Goal: Book appointment/travel/reservation

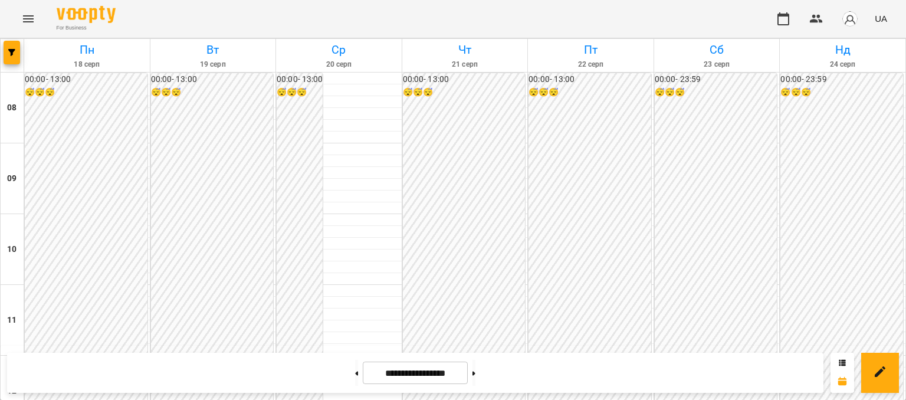
scroll to position [354, 0]
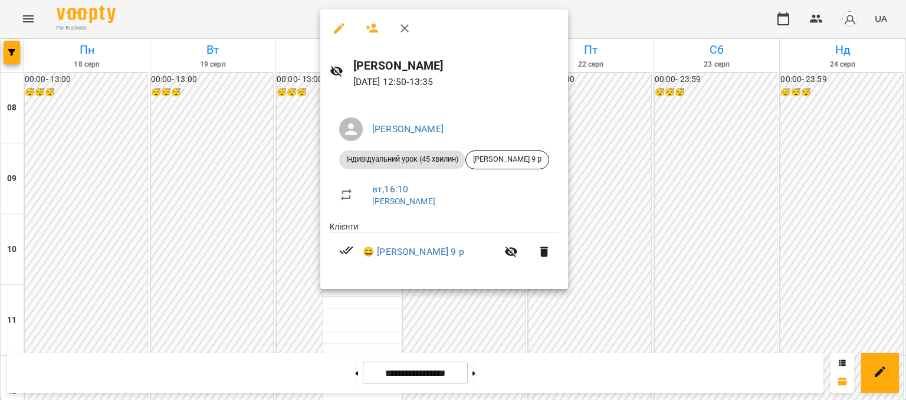
click at [276, 185] on div at bounding box center [453, 200] width 906 height 400
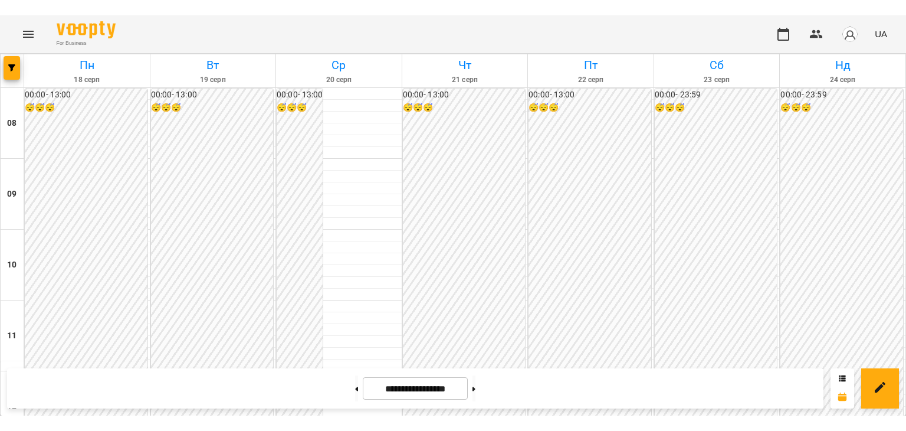
scroll to position [295, 0]
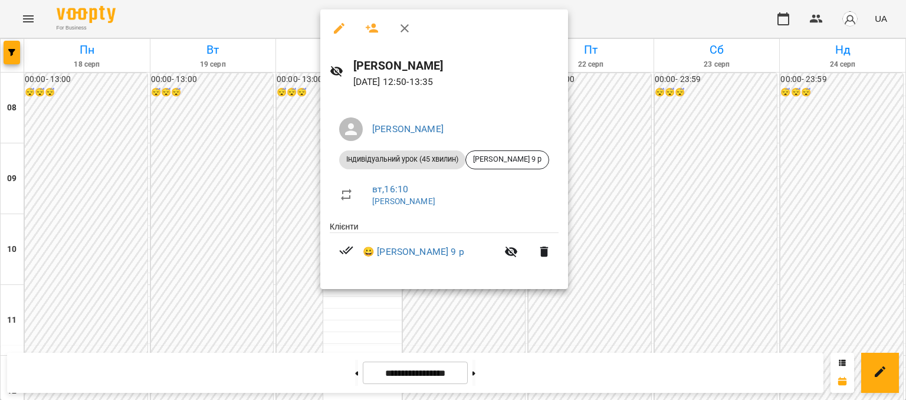
click at [271, 270] on div at bounding box center [453, 200] width 906 height 400
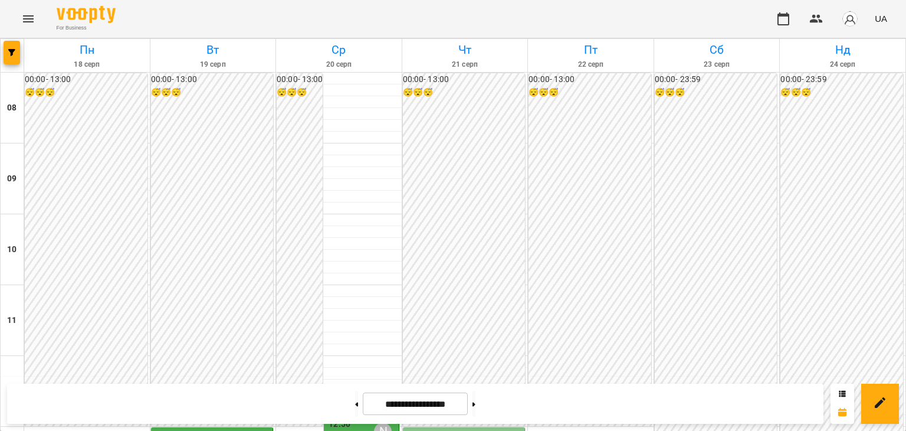
scroll to position [354, 0]
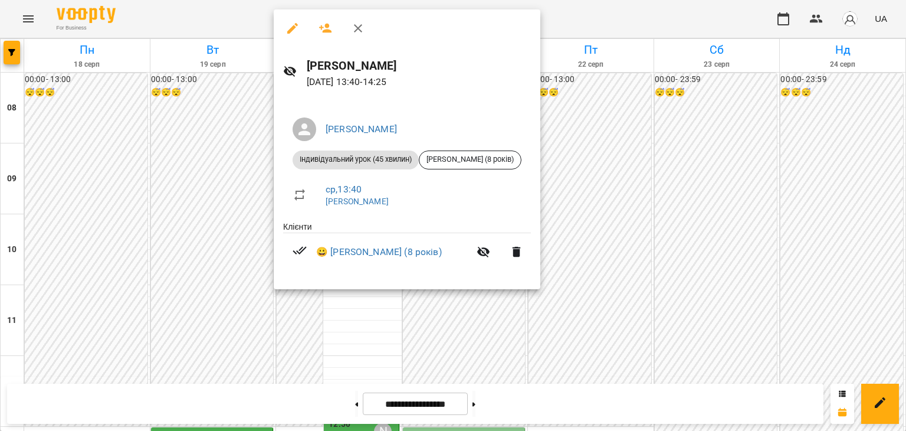
click at [604, 236] on div at bounding box center [453, 215] width 906 height 431
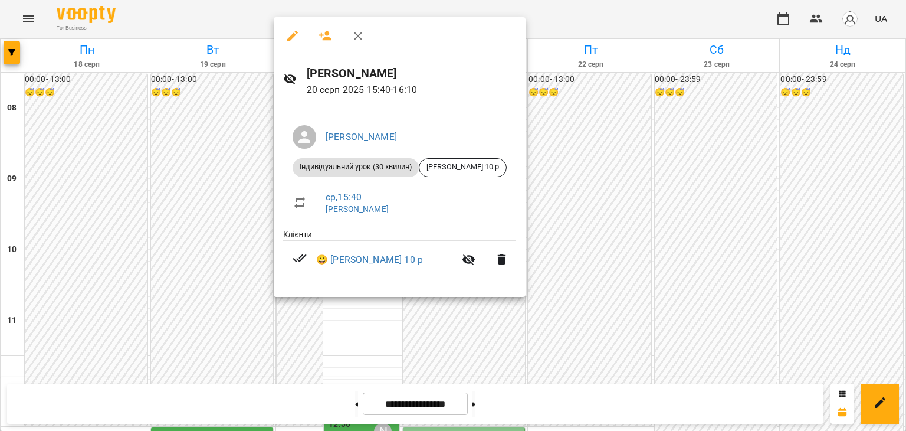
click at [617, 239] on div at bounding box center [453, 215] width 906 height 431
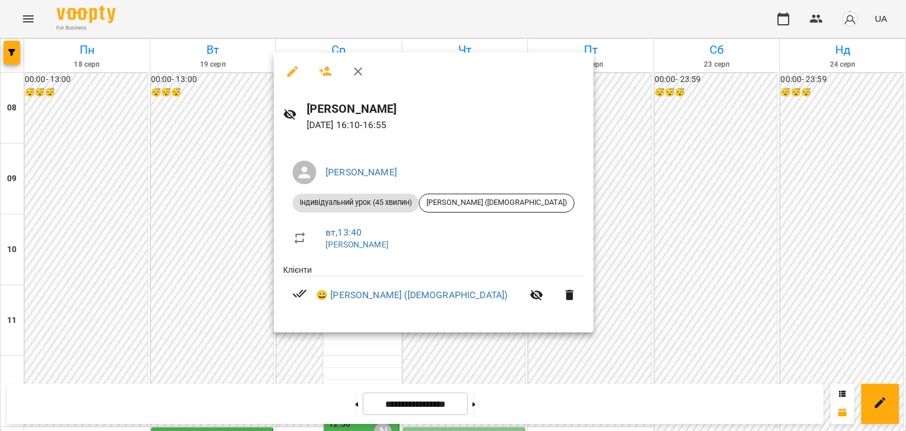
click at [573, 246] on div at bounding box center [453, 215] width 906 height 431
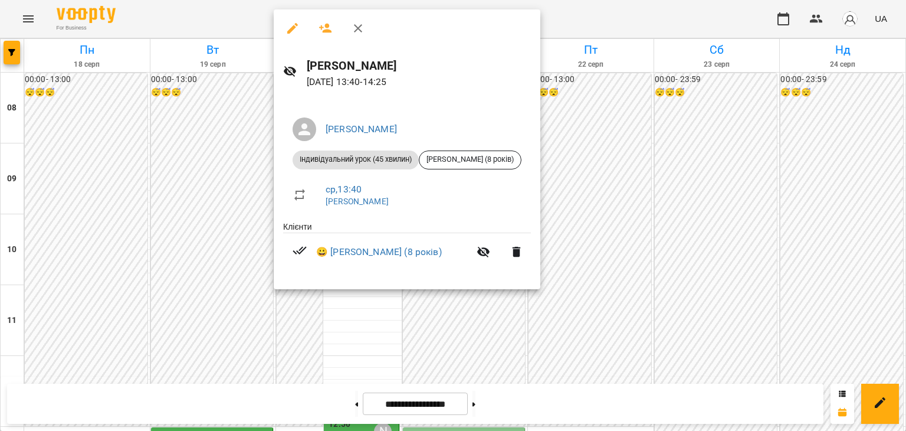
click at [617, 256] on div at bounding box center [453, 215] width 906 height 431
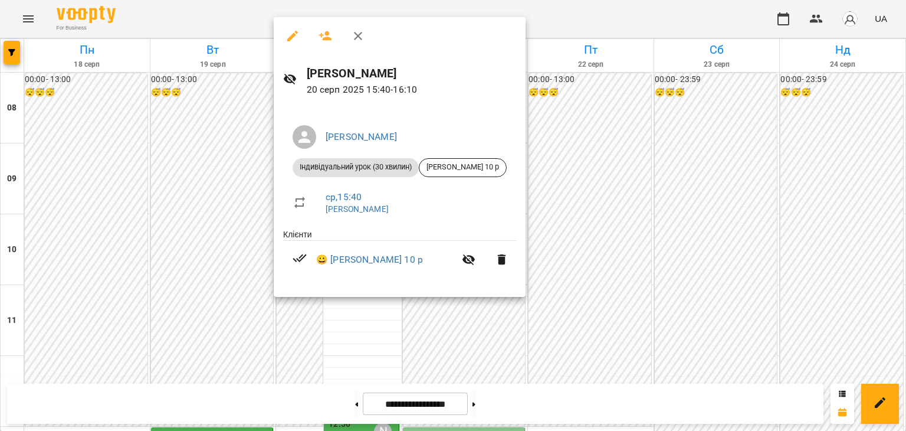
click at [611, 233] on div at bounding box center [453, 215] width 906 height 431
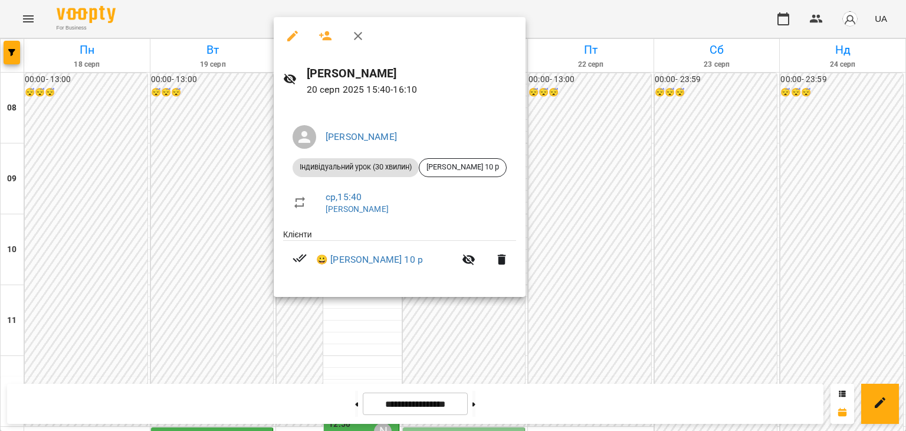
click at [578, 243] on div at bounding box center [453, 215] width 906 height 431
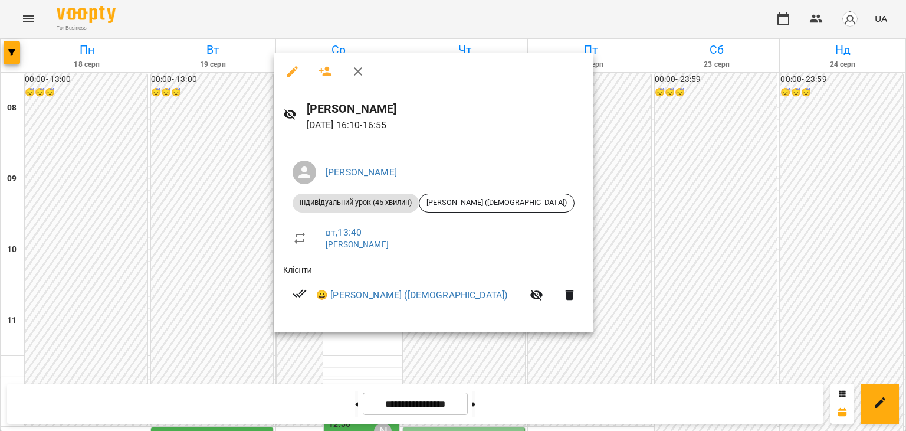
click at [608, 276] on div at bounding box center [453, 215] width 906 height 431
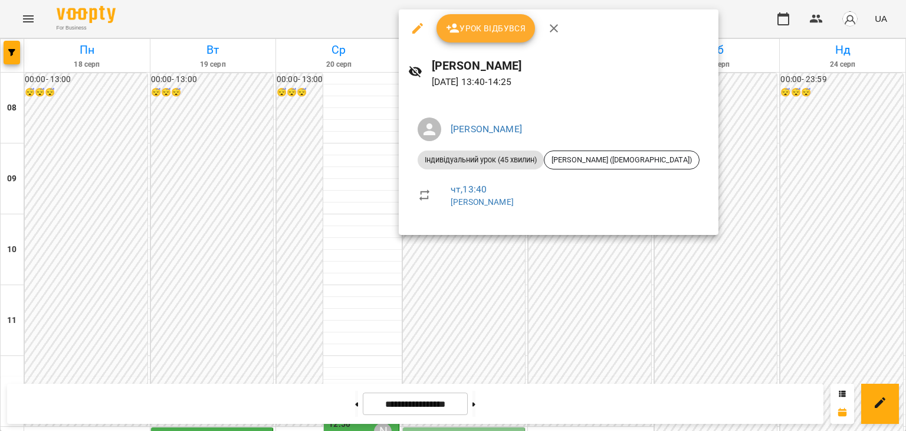
click at [578, 265] on div at bounding box center [453, 215] width 906 height 431
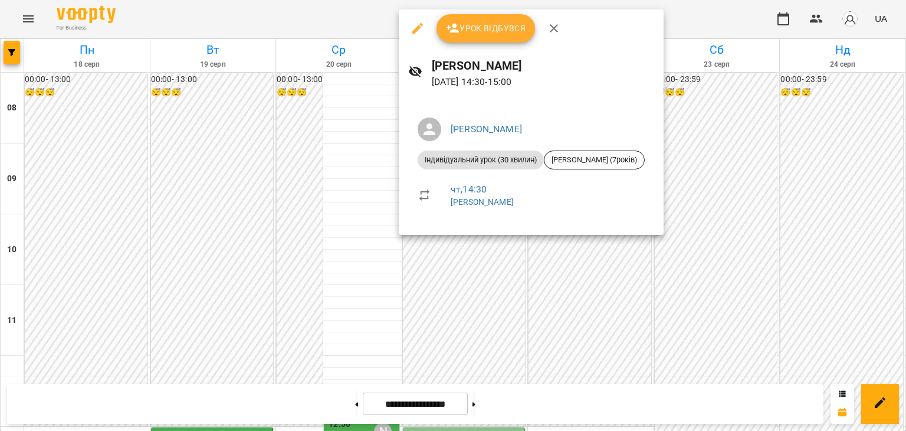
click at [562, 259] on div at bounding box center [453, 215] width 906 height 431
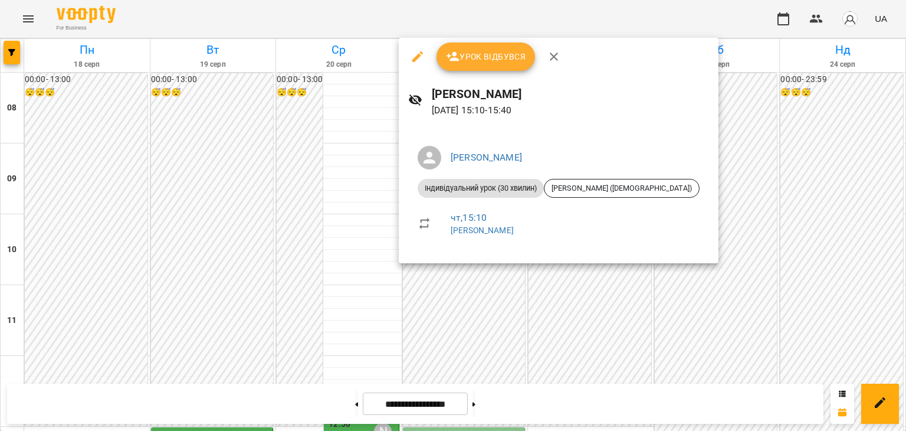
click at [601, 280] on div at bounding box center [453, 215] width 906 height 431
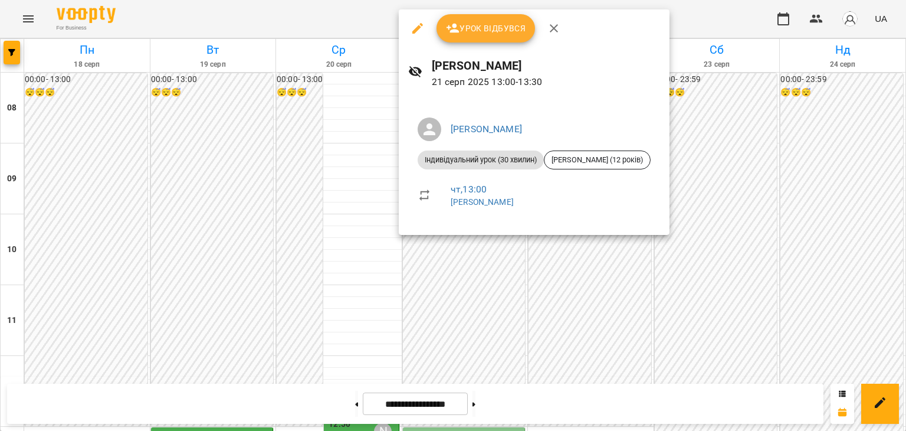
click at [577, 255] on div at bounding box center [453, 215] width 906 height 431
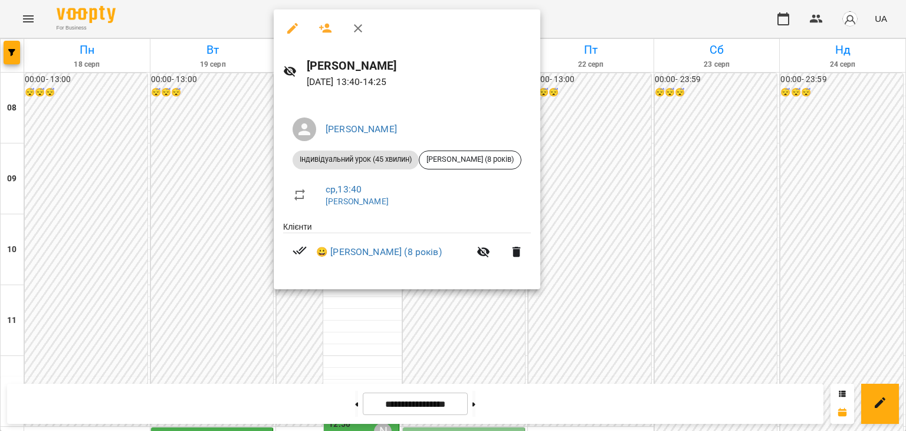
click at [591, 265] on div at bounding box center [453, 215] width 906 height 431
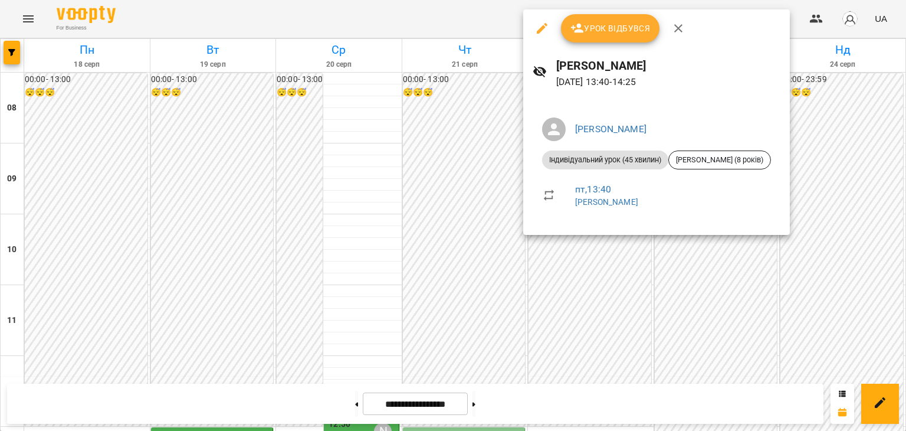
click at [579, 286] on div at bounding box center [453, 215] width 906 height 431
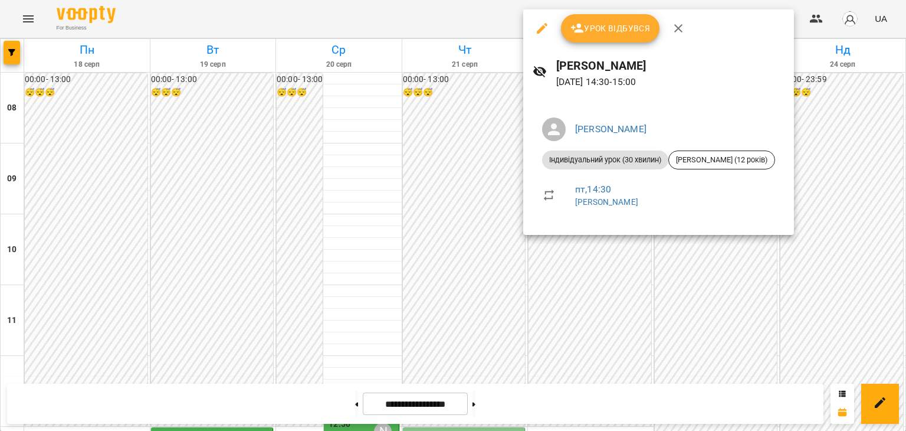
click at [593, 260] on div at bounding box center [453, 215] width 906 height 431
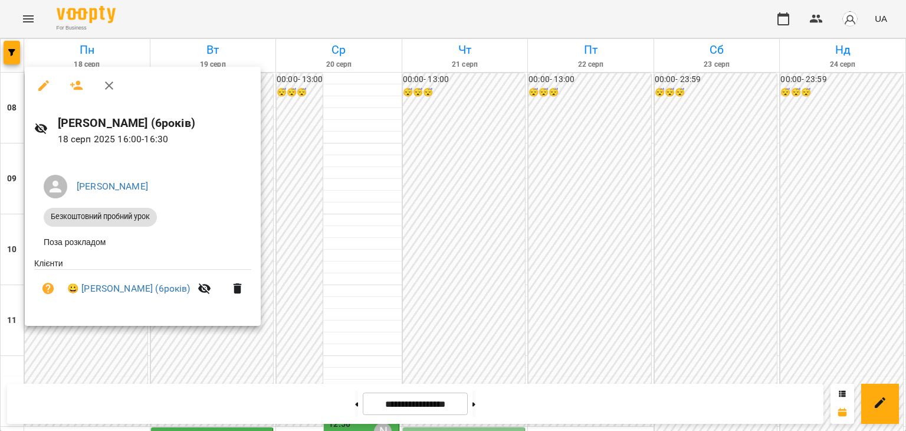
click at [352, 215] on div at bounding box center [453, 215] width 906 height 431
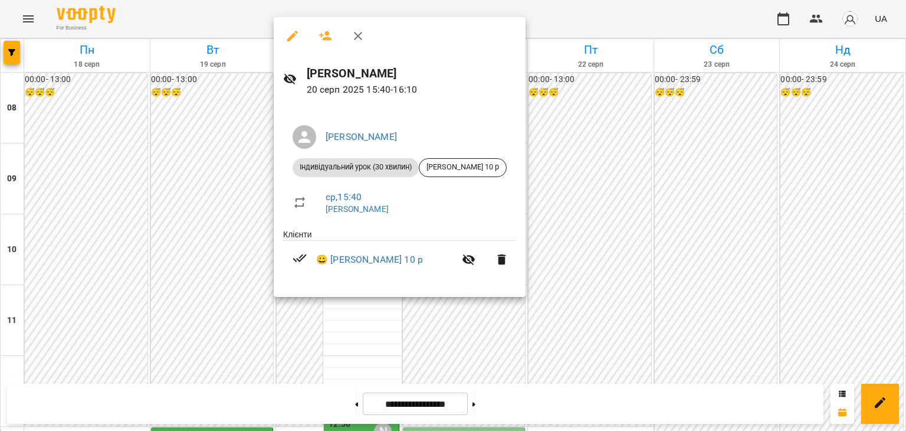
click at [241, 165] on div at bounding box center [453, 215] width 906 height 431
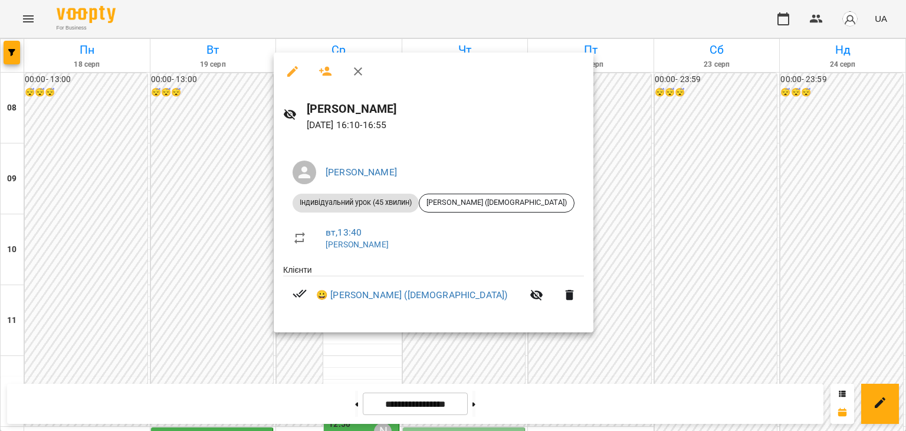
click at [201, 159] on div at bounding box center [453, 215] width 906 height 431
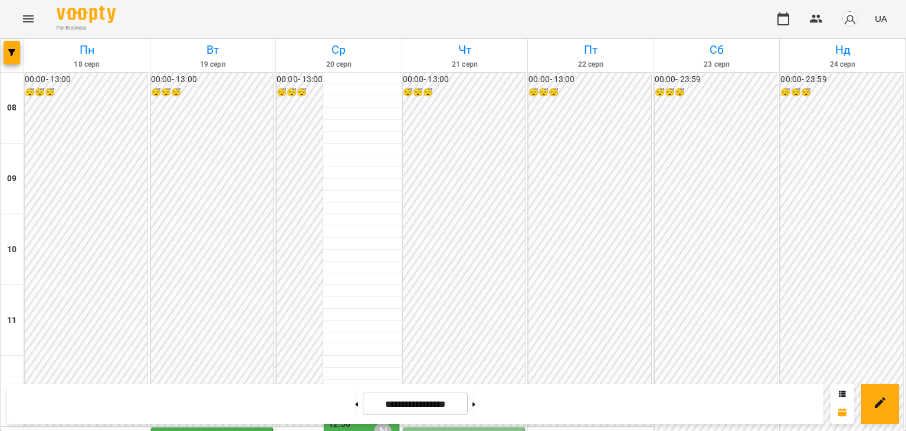
scroll to position [295, 0]
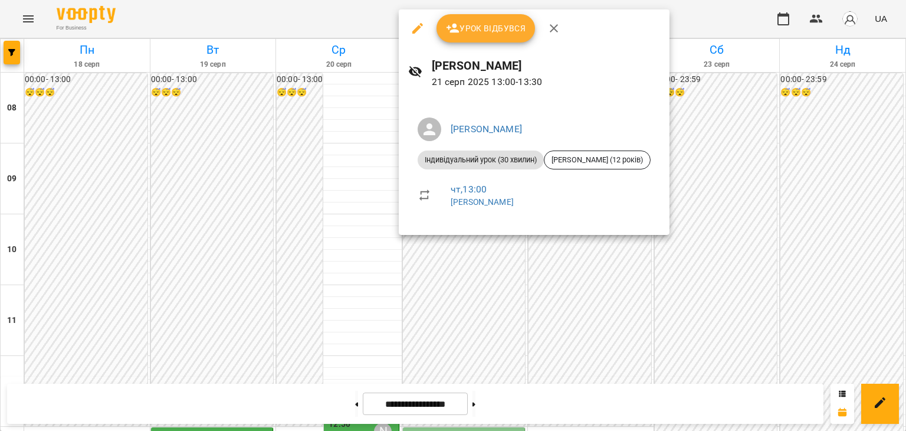
click at [576, 300] on div at bounding box center [453, 215] width 906 height 431
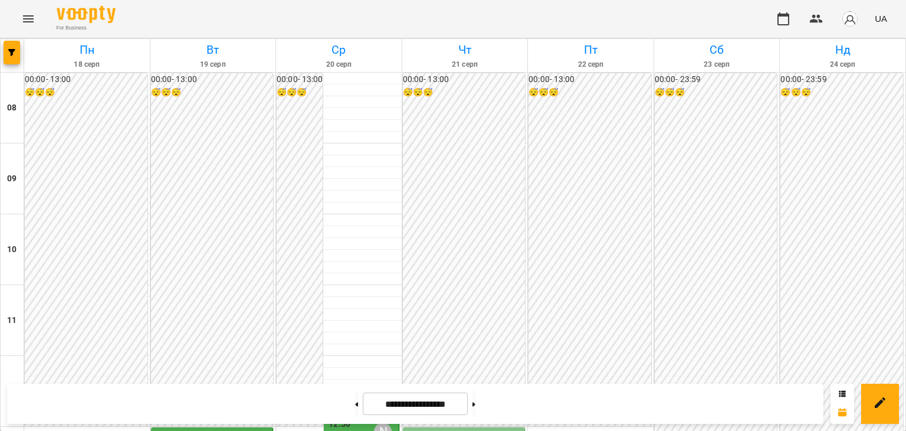
scroll to position [354, 0]
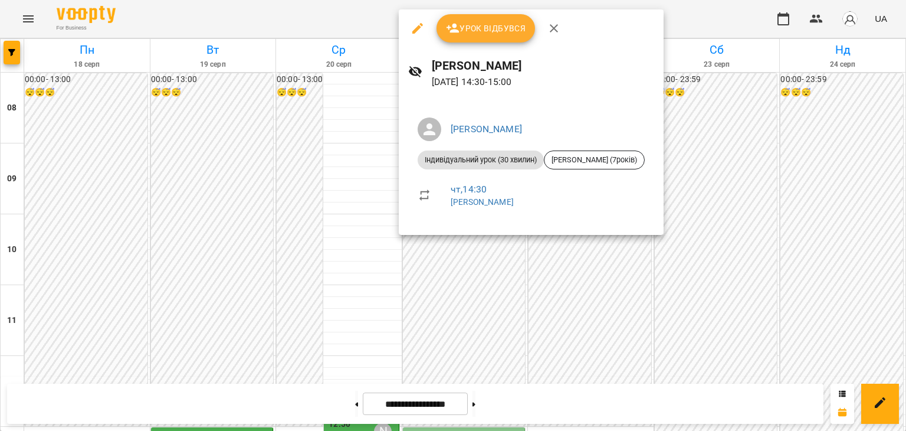
click at [557, 272] on div at bounding box center [453, 215] width 906 height 431
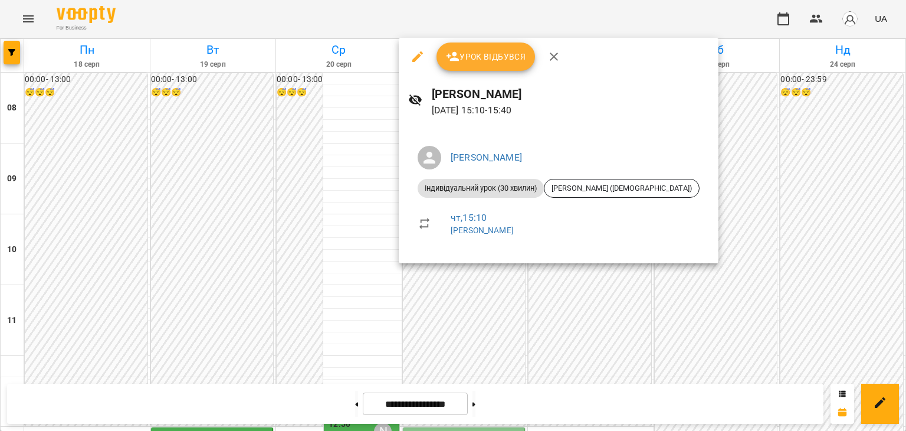
click at [548, 284] on div at bounding box center [453, 215] width 906 height 431
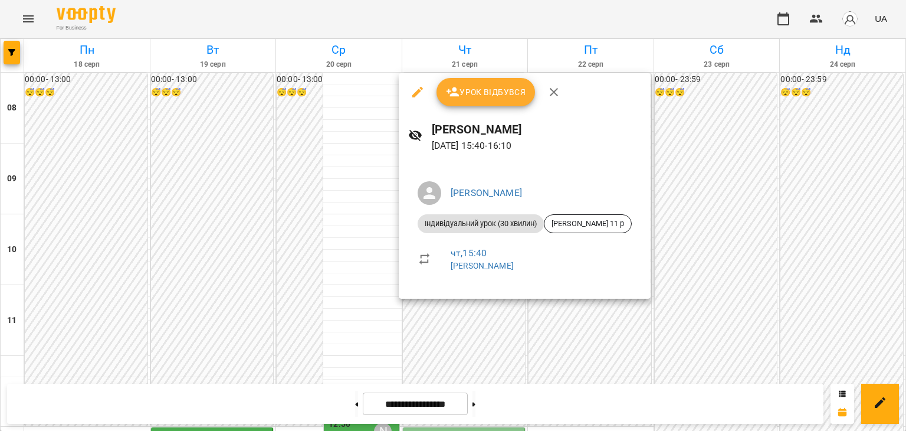
click at [588, 307] on div at bounding box center [453, 215] width 906 height 431
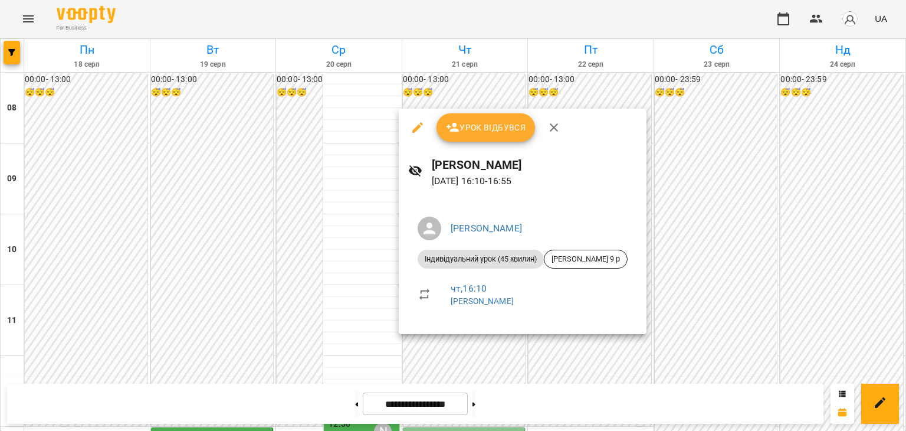
click at [572, 346] on div at bounding box center [453, 215] width 906 height 431
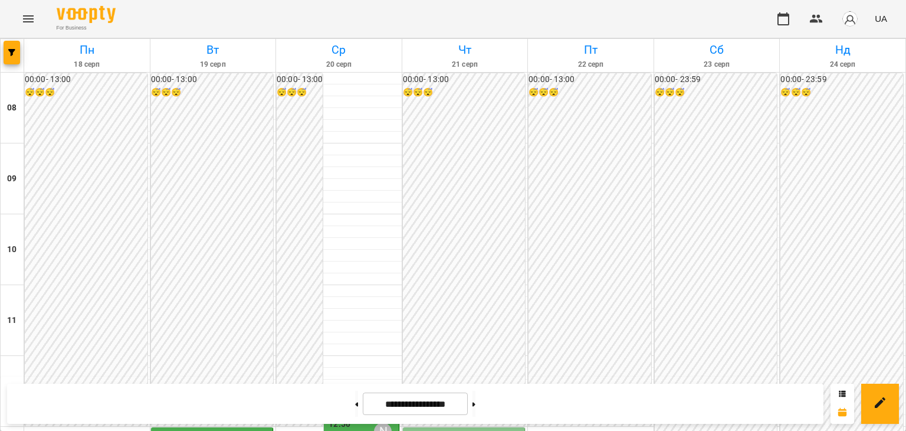
scroll to position [413, 0]
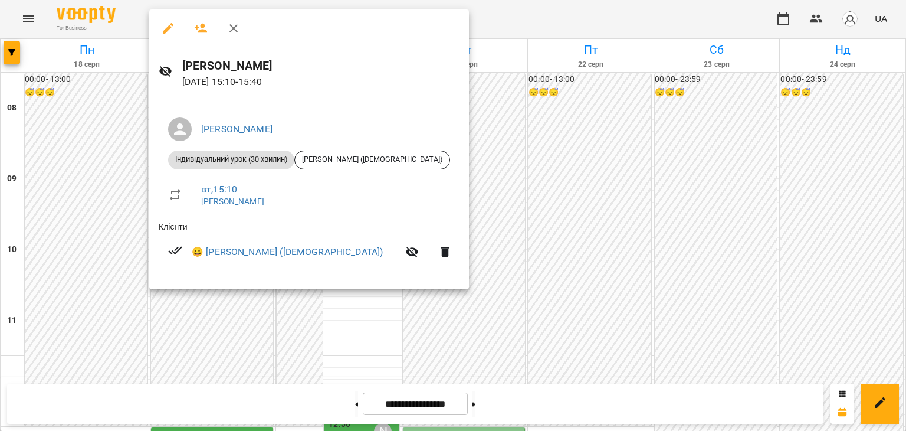
click at [593, 213] on div at bounding box center [453, 215] width 906 height 431
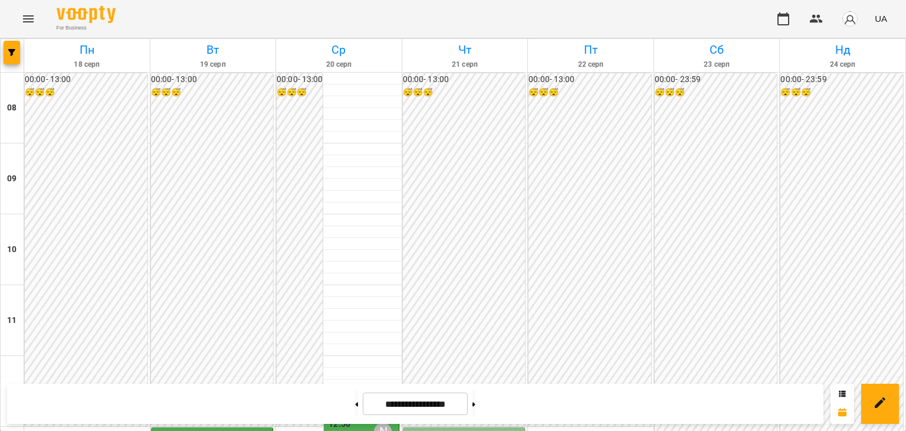
scroll to position [354, 0]
